Goal: Information Seeking & Learning: Learn about a topic

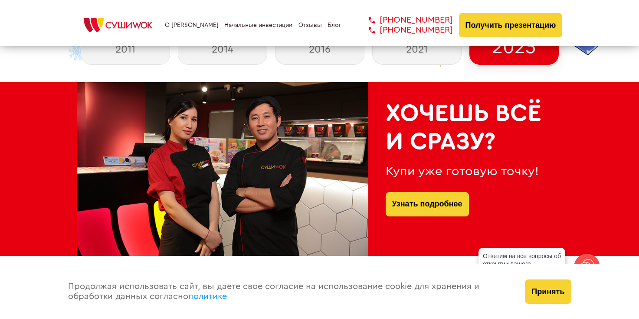
scroll to position [177, 0]
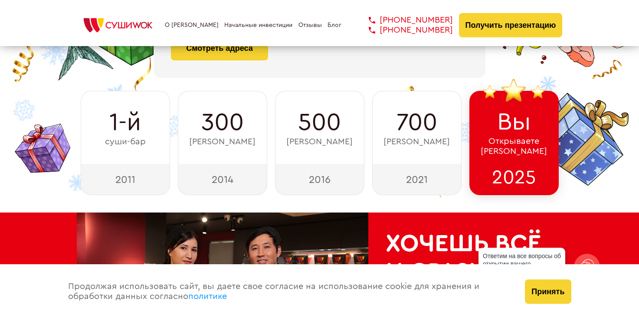
click at [185, 24] on link "О [PERSON_NAME]" at bounding box center [192, 25] width 54 height 7
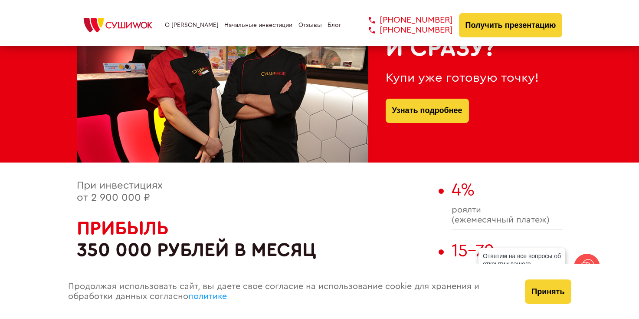
scroll to position [357, 0]
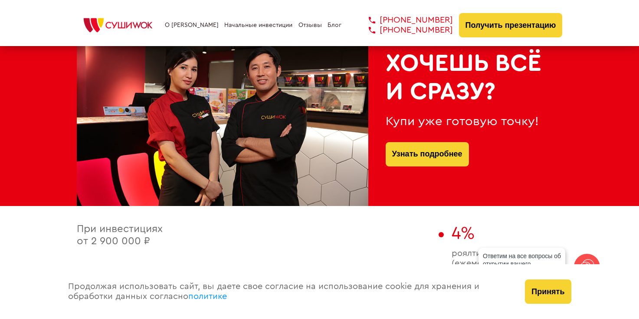
click at [333, 23] on link "Блог" at bounding box center [335, 25] width 14 height 7
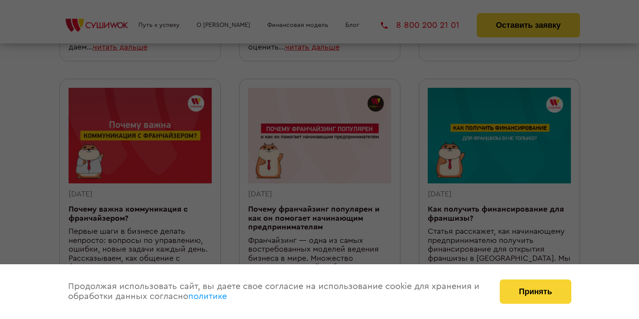
scroll to position [142, 0]
